Goal: Information Seeking & Learning: Find specific fact

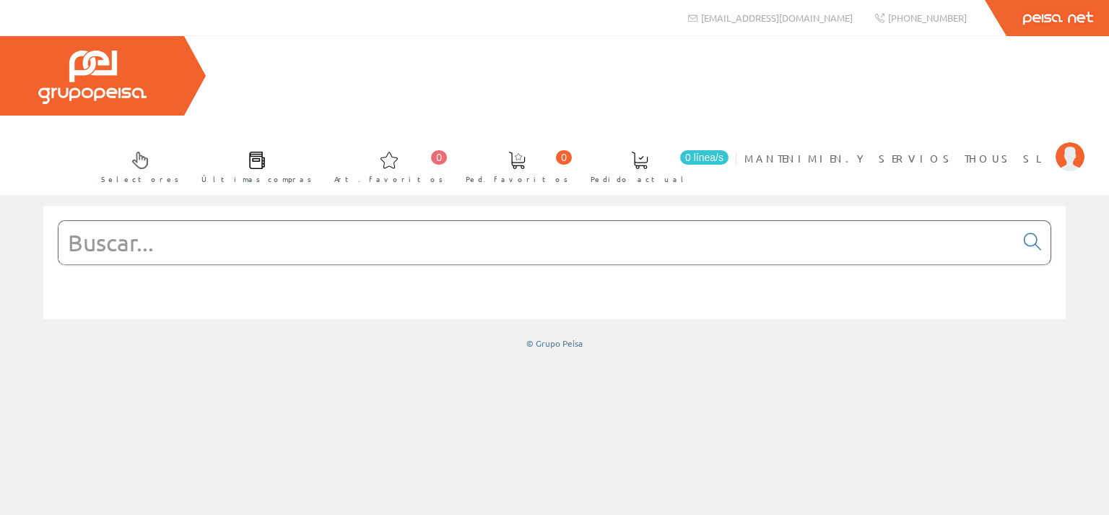
click at [193, 221] on input "text" at bounding box center [537, 242] width 957 height 43
paste input "GEWI3034"
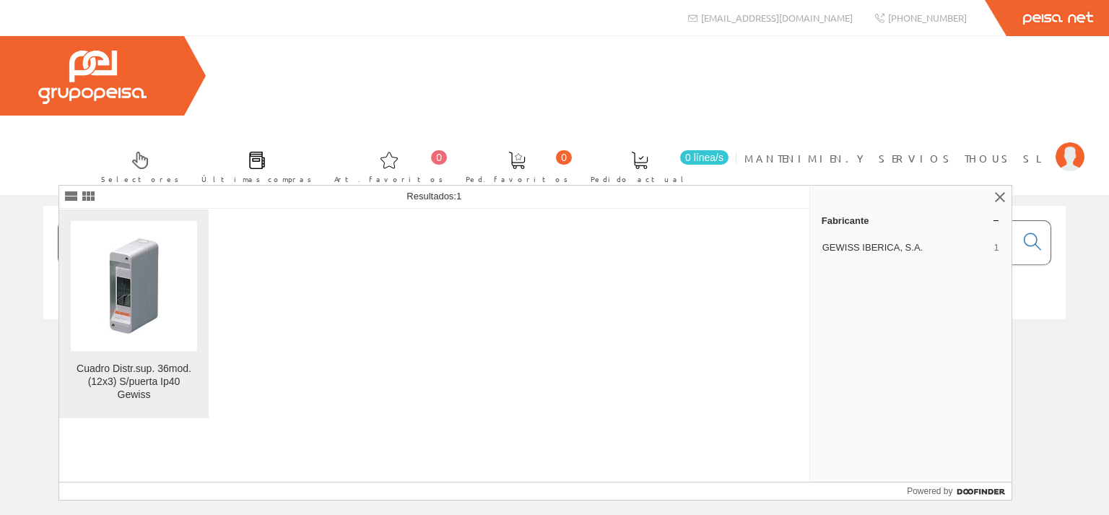
type input "GEWI3034"
click at [134, 365] on div "Cuadro Distr.sup. 36mod.(12x3) S/puerta Ip40 Gewiss" at bounding box center [134, 382] width 126 height 39
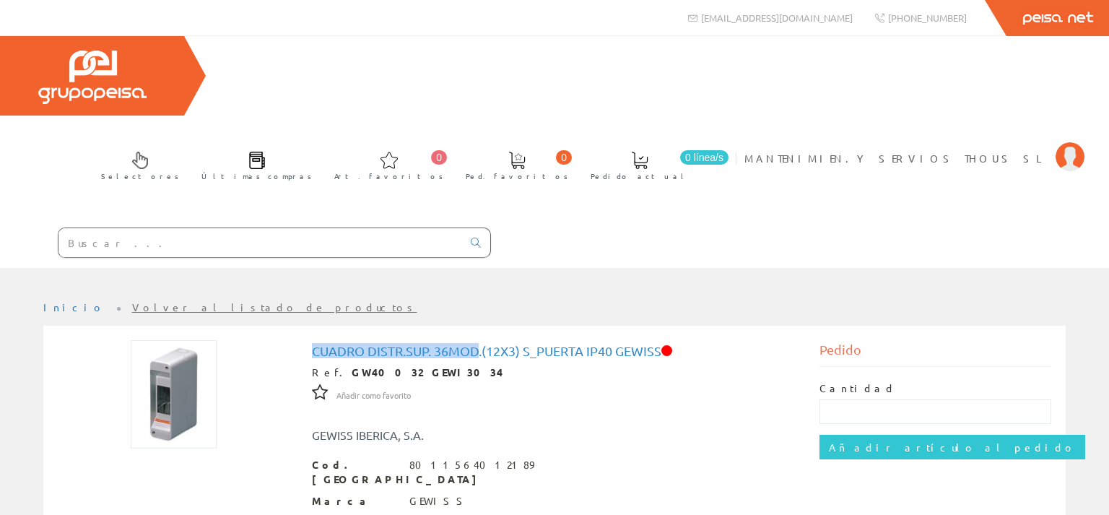
drag, startPoint x: 311, startPoint y: 270, endPoint x: 481, endPoint y: 263, distance: 170.6
copy h1 "Cuadro Distr.sup. 36mod"
click at [194, 228] on input "text" at bounding box center [261, 242] width 404 height 29
paste input "Cuadro Distr.sup. 36mod"
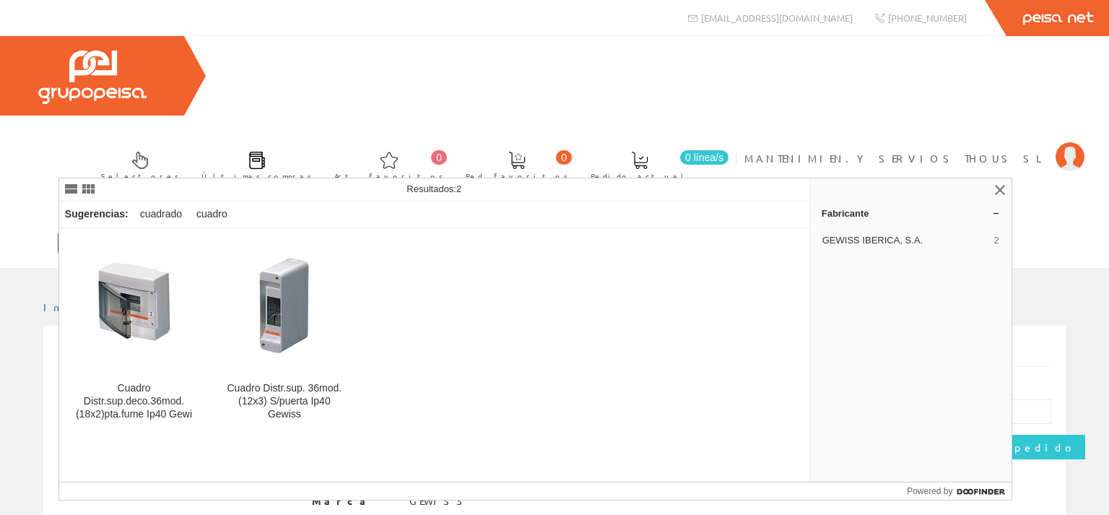
click at [146, 228] on input "Cuadro Distr.sup. 36mod" at bounding box center [261, 242] width 404 height 29
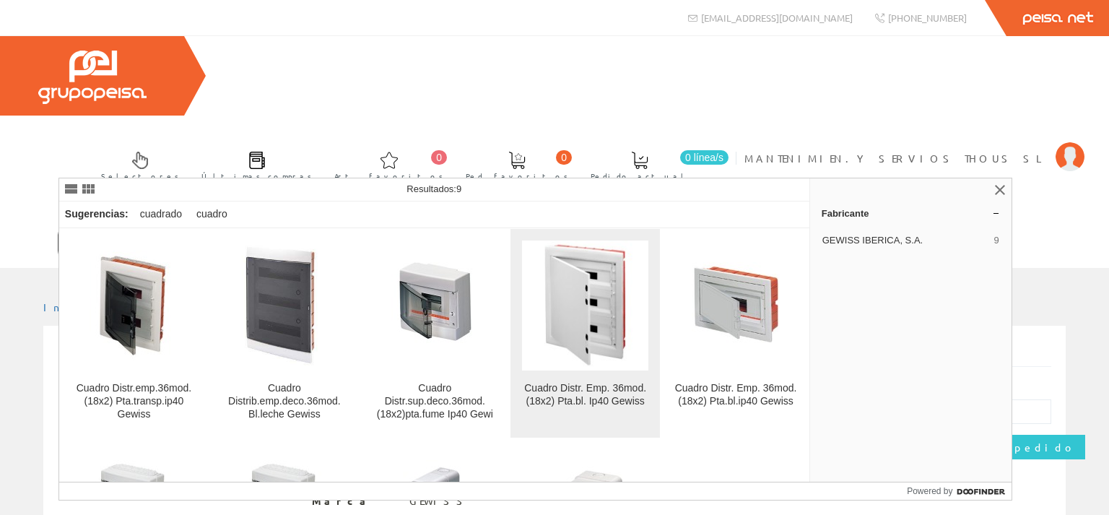
type input "Cuadro Distr. 36mod"
click at [596, 299] on img at bounding box center [586, 306] width 104 height 130
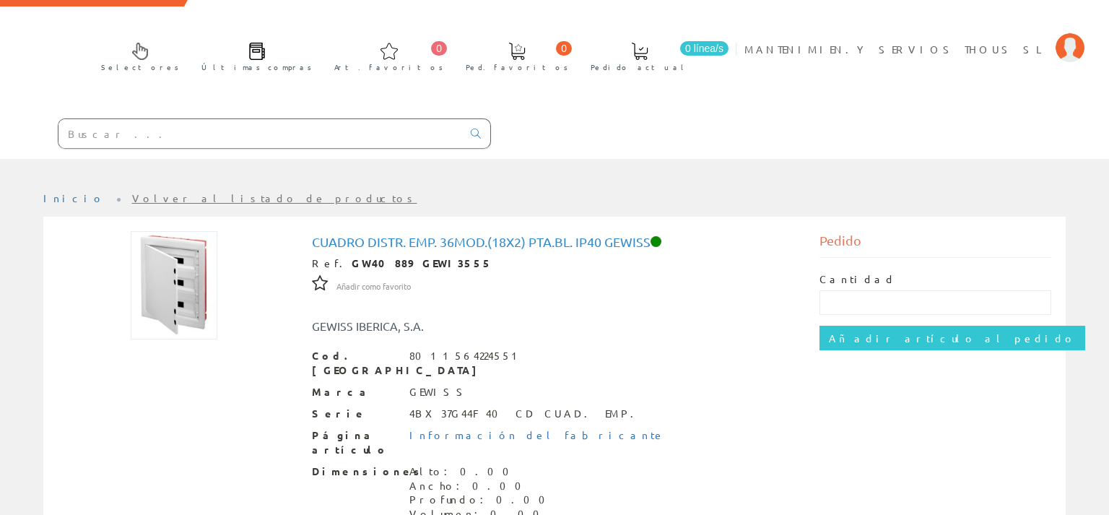
scroll to position [152, 0]
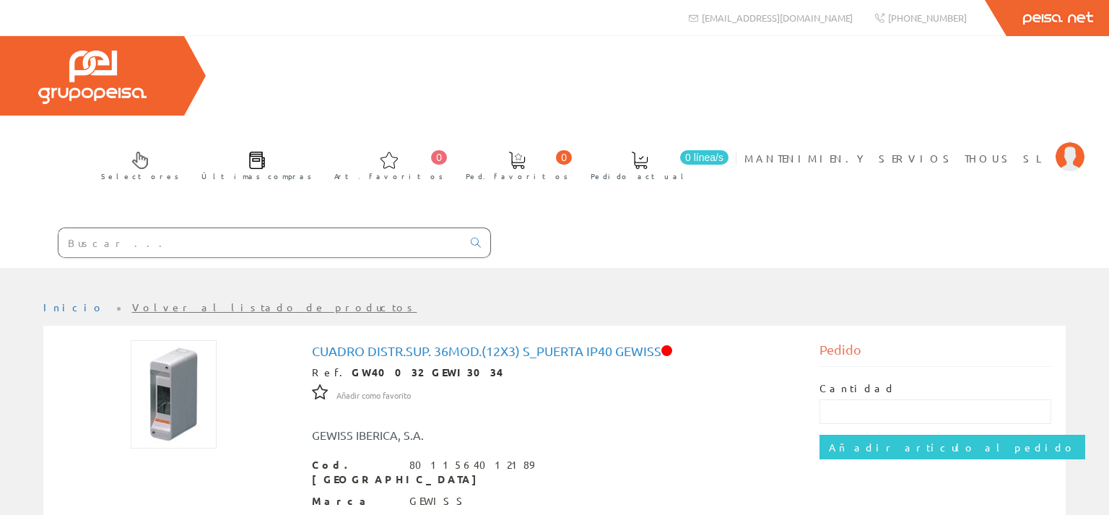
click at [85, 228] on input "text" at bounding box center [261, 242] width 404 height 29
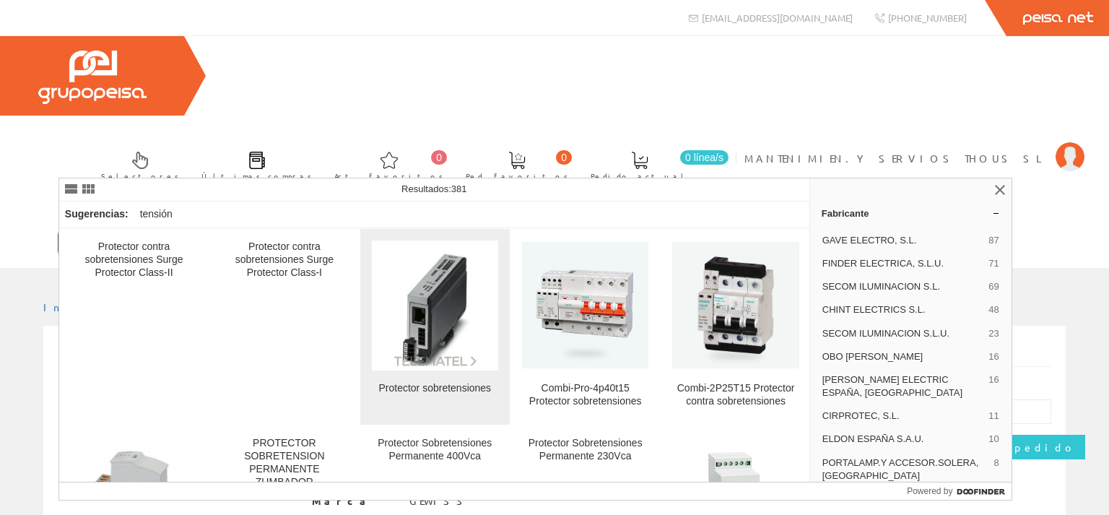
type input "PROTECTOR SOBRE TENSION"
click at [417, 313] on img at bounding box center [435, 305] width 126 height 126
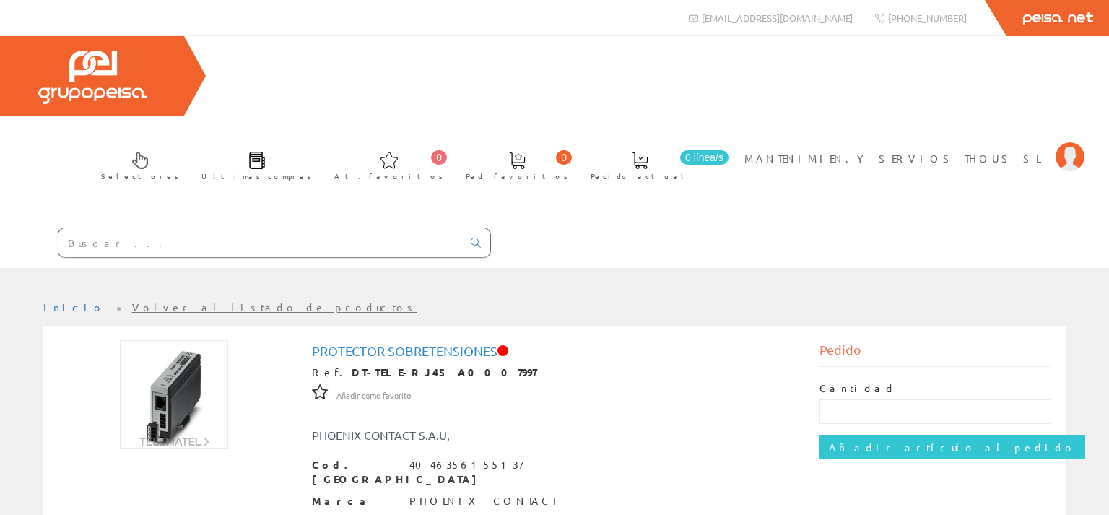
click at [115, 228] on input "text" at bounding box center [261, 242] width 404 height 29
click at [49, 300] on link "Inicio" at bounding box center [73, 306] width 61 height 13
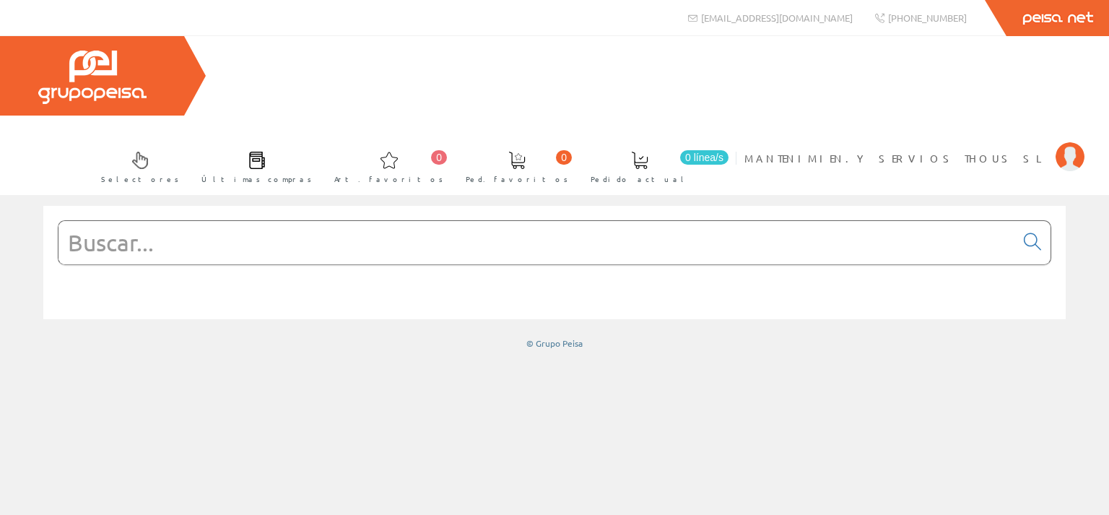
click at [129, 221] on input "text" at bounding box center [537, 242] width 957 height 43
